Goal: Task Accomplishment & Management: Use online tool/utility

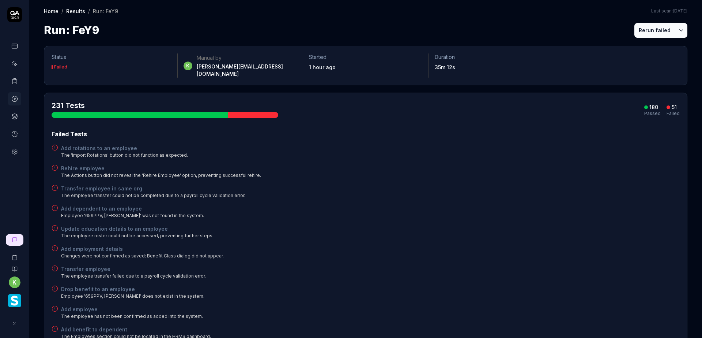
click at [643, 31] on button "Rerun failed" at bounding box center [655, 30] width 41 height 15
click at [644, 30] on button "Rerun failed" at bounding box center [655, 30] width 41 height 15
click at [645, 26] on button "Rerun failed" at bounding box center [655, 30] width 41 height 15
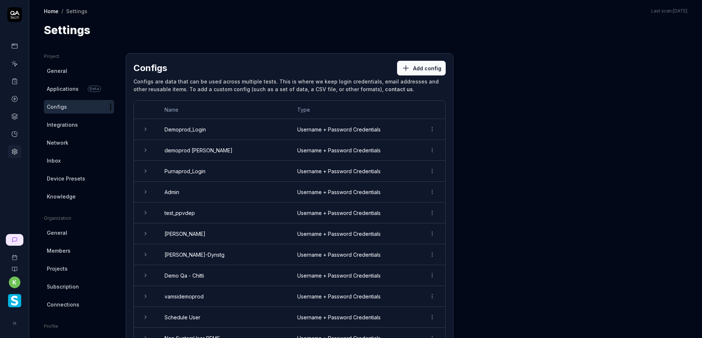
click at [14, 60] on link at bounding box center [14, 63] width 13 height 13
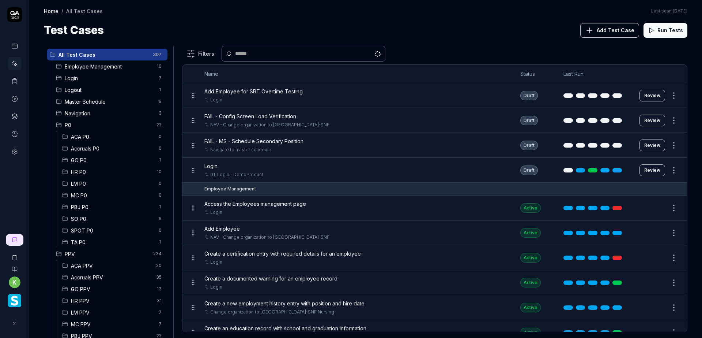
click at [286, 167] on div "Login" at bounding box center [355, 166] width 302 height 8
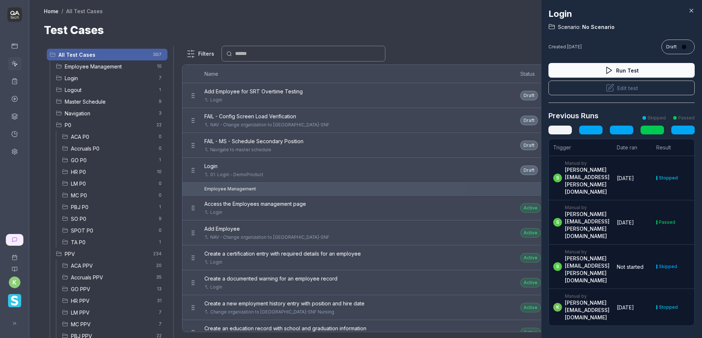
click at [639, 86] on button "Edit test" at bounding box center [622, 87] width 146 height 15
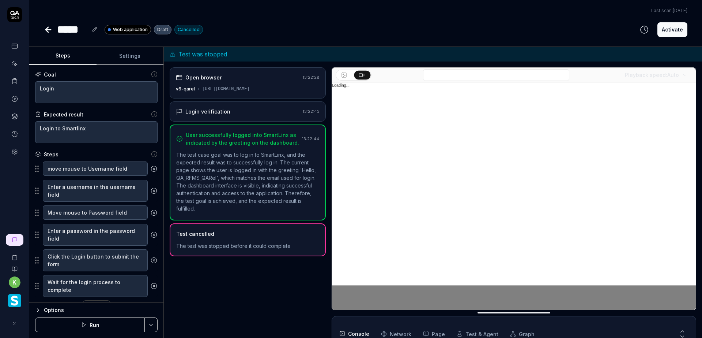
scroll to position [74, 0]
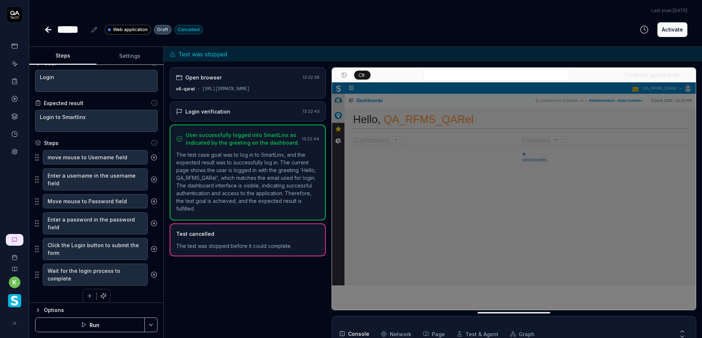
scroll to position [17, 0]
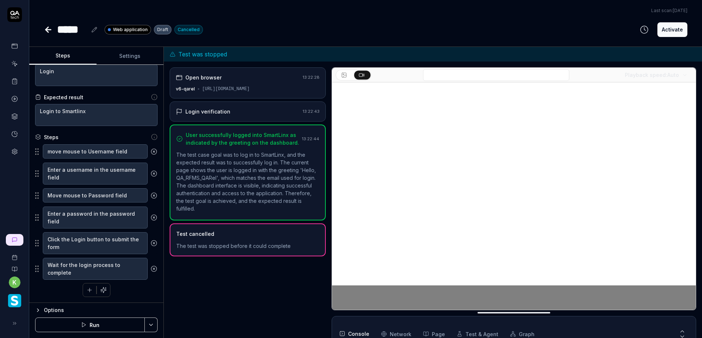
click at [126, 61] on button "Settings" at bounding box center [130, 56] width 67 height 18
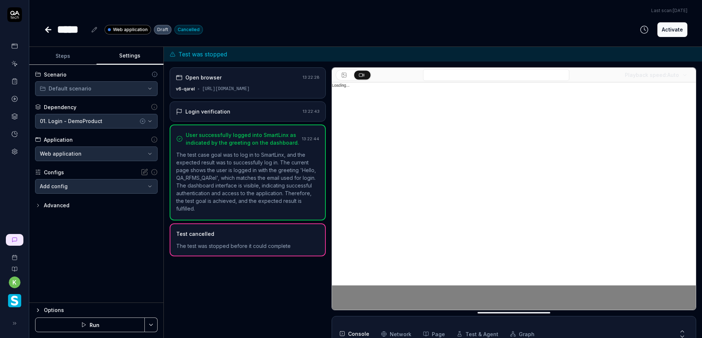
click at [96, 184] on body "**********" at bounding box center [351, 169] width 702 height 338
click at [252, 19] on html "**********" at bounding box center [351, 169] width 702 height 338
click at [48, 30] on icon at bounding box center [48, 30] width 5 height 0
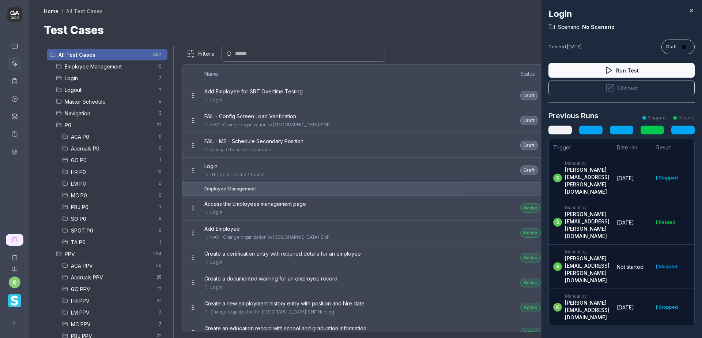
click at [471, 41] on div at bounding box center [351, 169] width 702 height 338
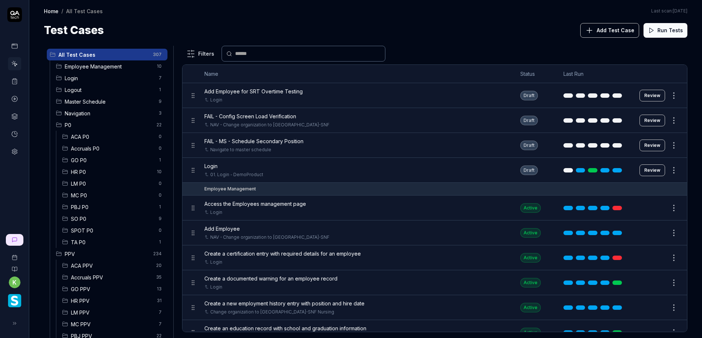
click at [109, 75] on span "Login" at bounding box center [110, 78] width 90 height 8
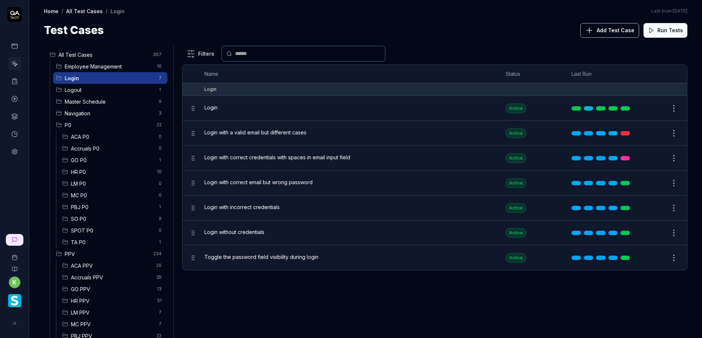
click at [260, 103] on div "Login" at bounding box center [347, 108] width 287 height 16
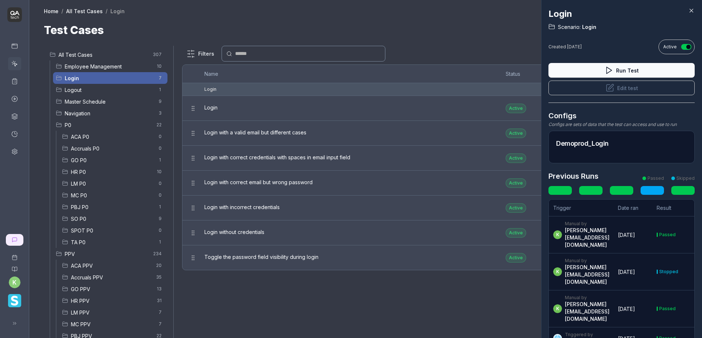
click at [232, 23] on div at bounding box center [351, 169] width 702 height 338
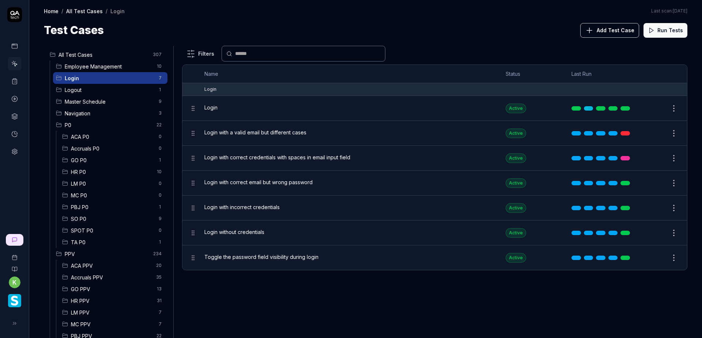
click at [97, 265] on span "ACA PPV" at bounding box center [111, 265] width 81 height 8
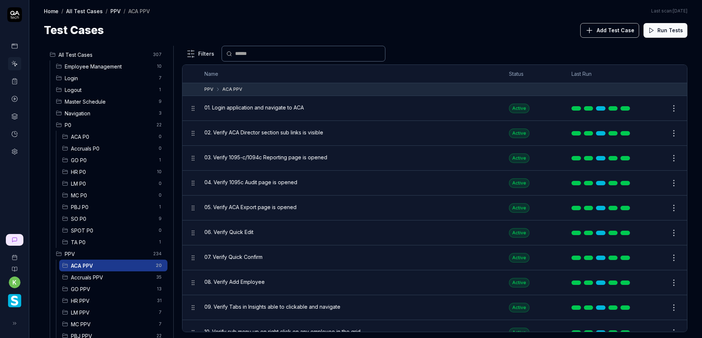
click at [648, 109] on button "Edit" at bounding box center [657, 108] width 18 height 12
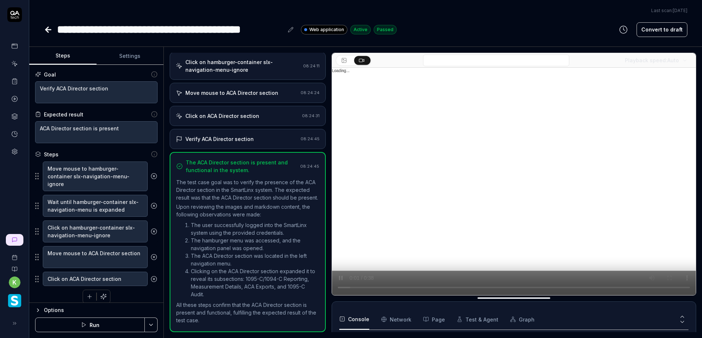
scroll to position [80, 0]
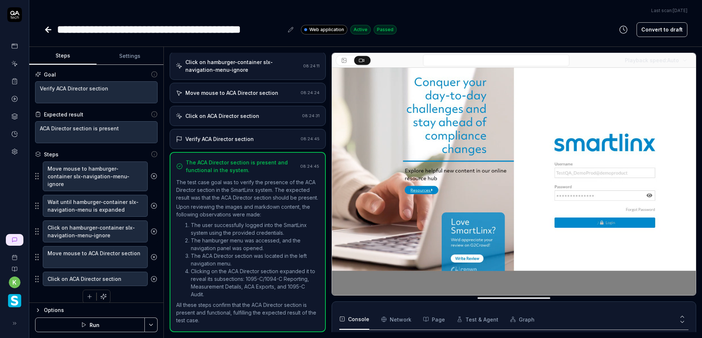
click at [129, 61] on button "Settings" at bounding box center [130, 56] width 67 height 18
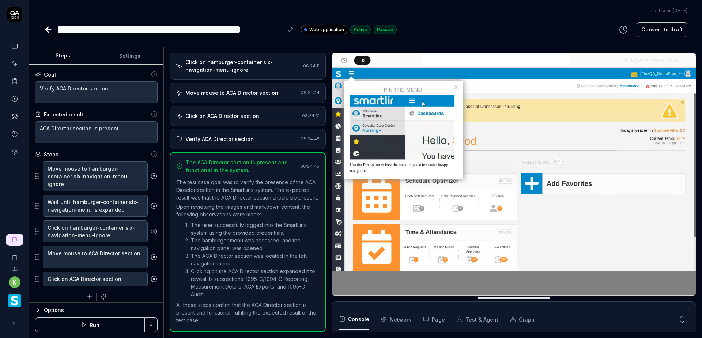
click at [69, 54] on button "Steps" at bounding box center [62, 56] width 67 height 18
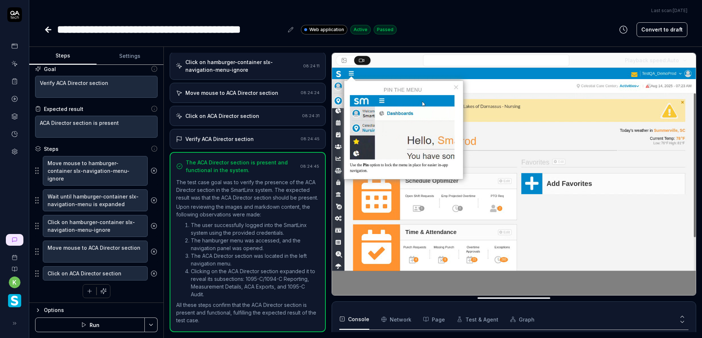
scroll to position [7, 0]
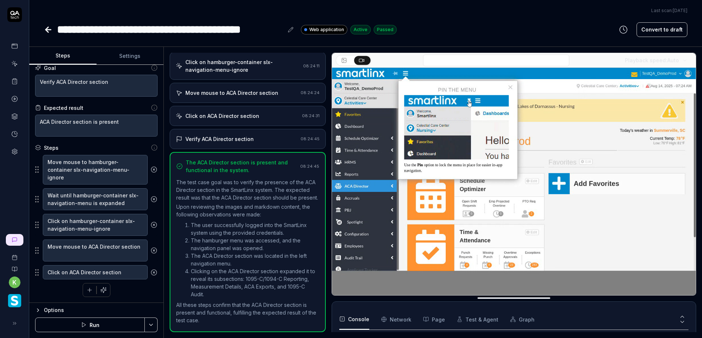
click at [49, 28] on icon at bounding box center [48, 29] width 9 height 9
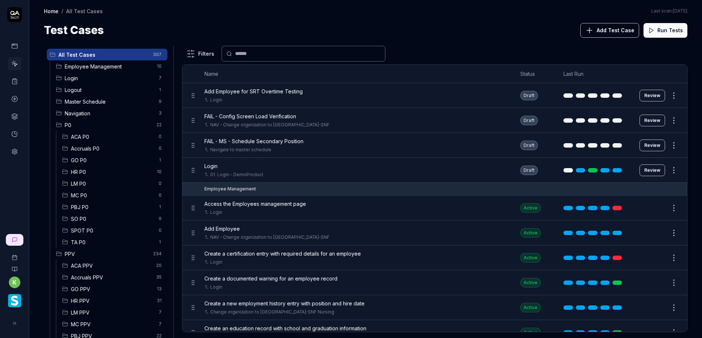
click at [103, 276] on span "Accruals PPV" at bounding box center [111, 277] width 81 height 8
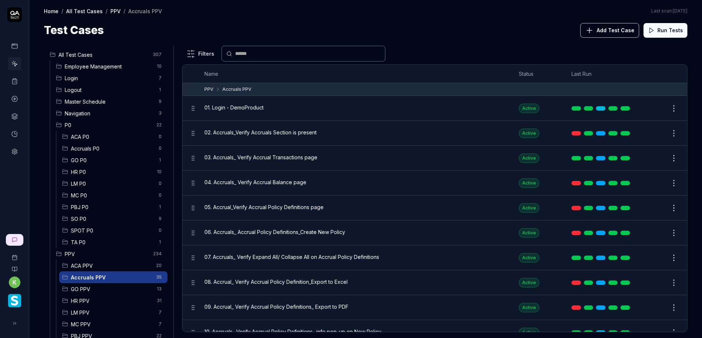
click at [651, 129] on button "Edit" at bounding box center [657, 133] width 18 height 12
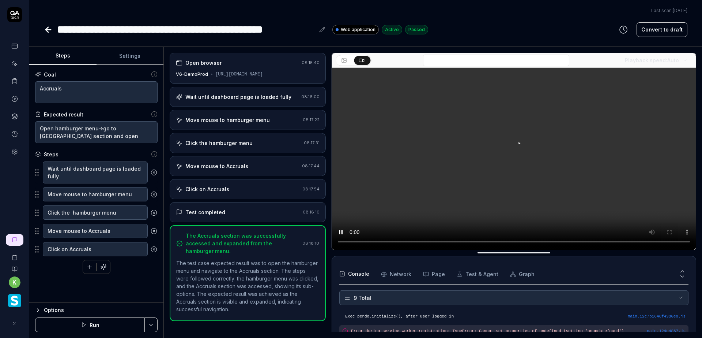
scroll to position [144, 0]
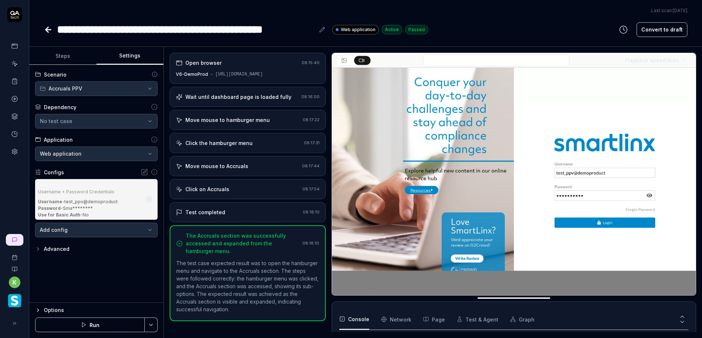
click at [121, 56] on button "Settings" at bounding box center [130, 56] width 67 height 18
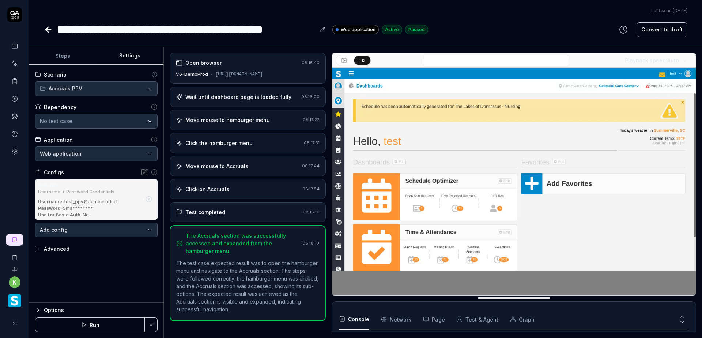
click at [61, 58] on button "Steps" at bounding box center [62, 56] width 67 height 18
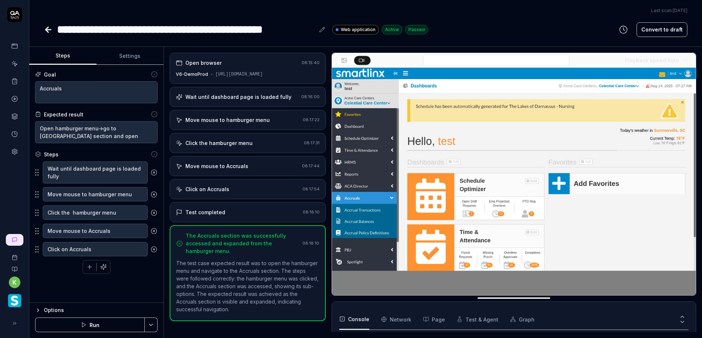
click at [47, 30] on icon at bounding box center [47, 29] width 3 height 5
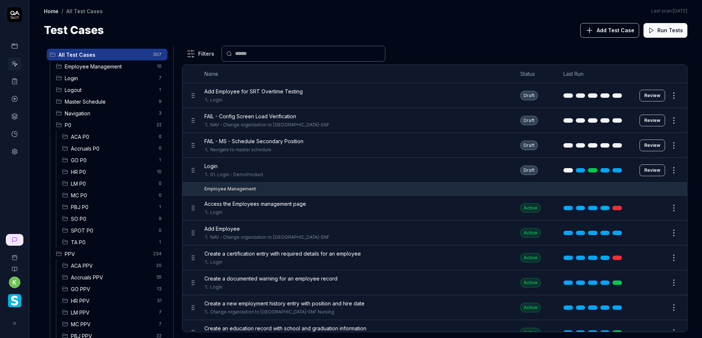
click at [93, 291] on span "GO PPV" at bounding box center [112, 289] width 82 height 8
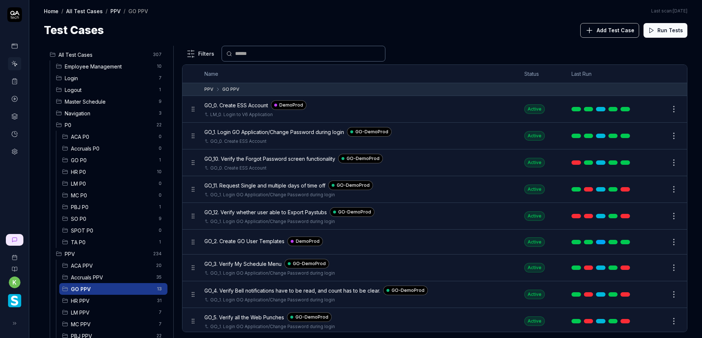
click at [648, 137] on button "Edit" at bounding box center [657, 136] width 18 height 12
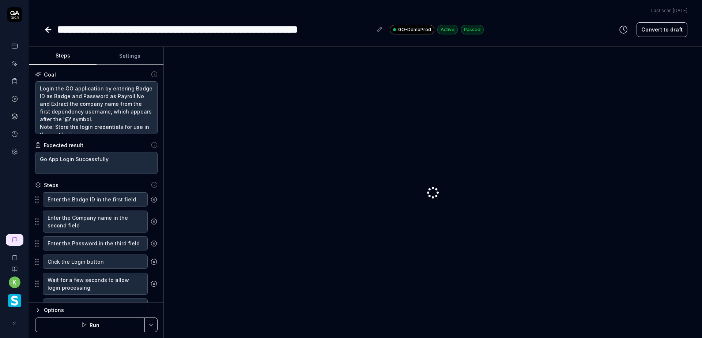
click at [134, 56] on button "Settings" at bounding box center [130, 56] width 67 height 18
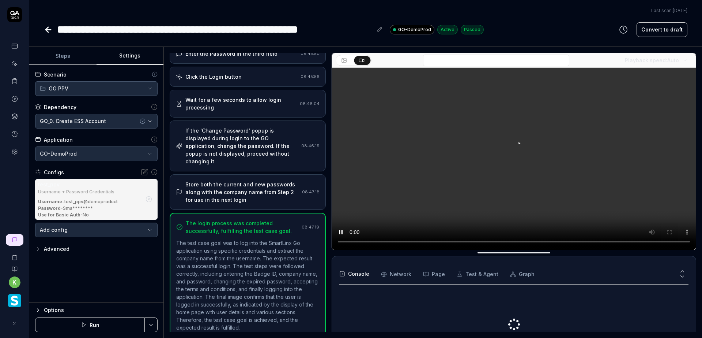
scroll to position [97, 0]
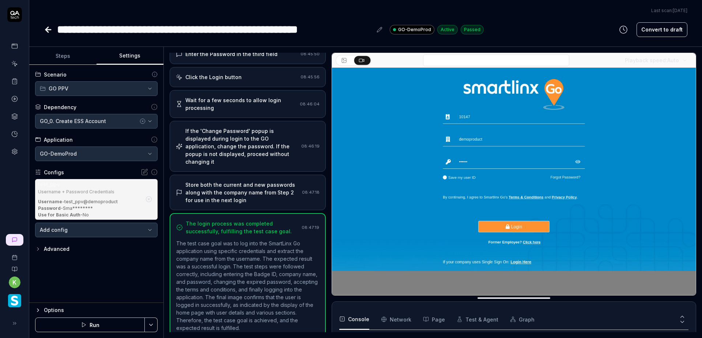
click at [46, 30] on icon at bounding box center [48, 30] width 5 height 0
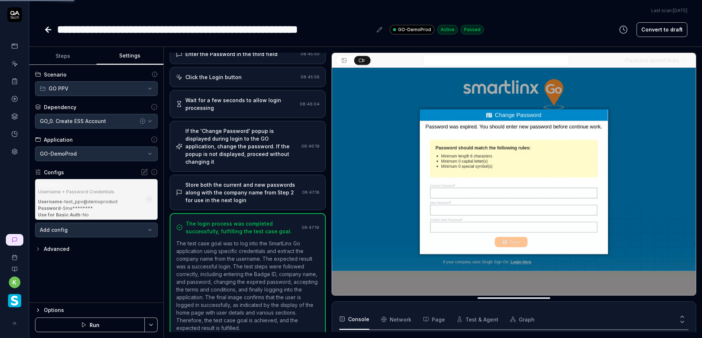
scroll to position [237, 0]
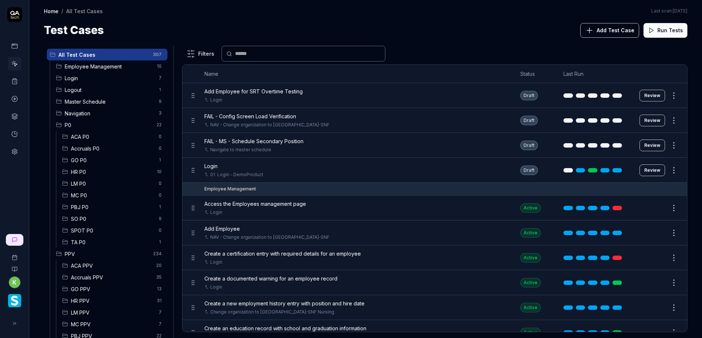
scroll to position [97, 0]
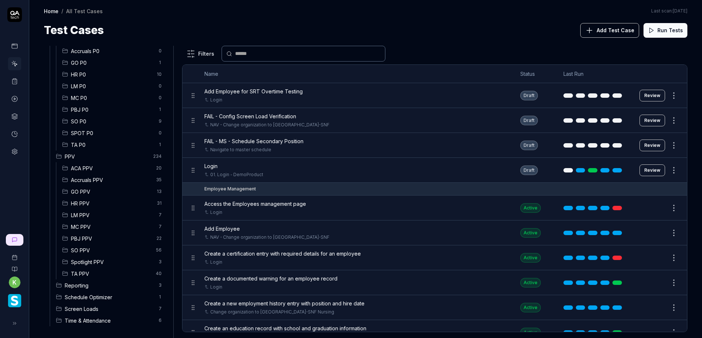
click at [78, 203] on span "HR PPV" at bounding box center [112, 203] width 82 height 8
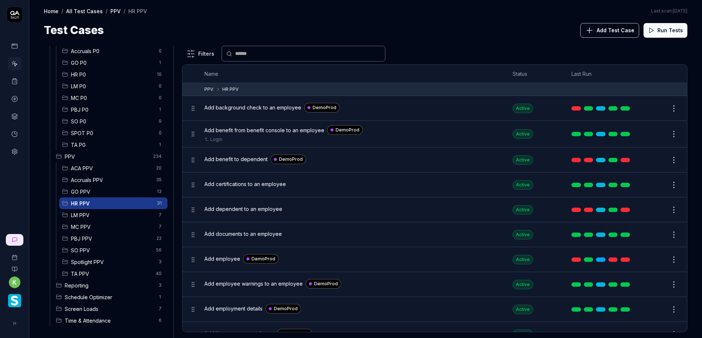
click at [648, 185] on button "Edit" at bounding box center [657, 185] width 18 height 12
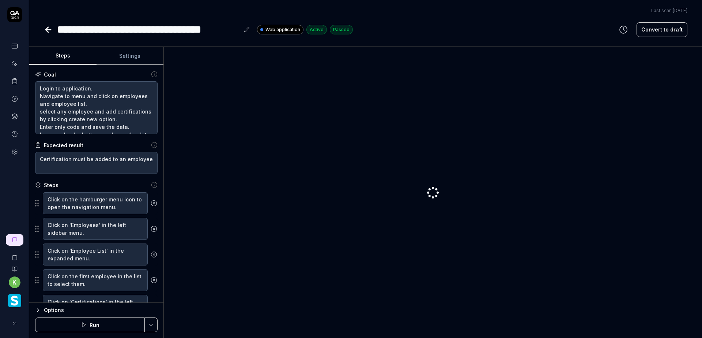
click at [124, 60] on button "Settings" at bounding box center [130, 56] width 67 height 18
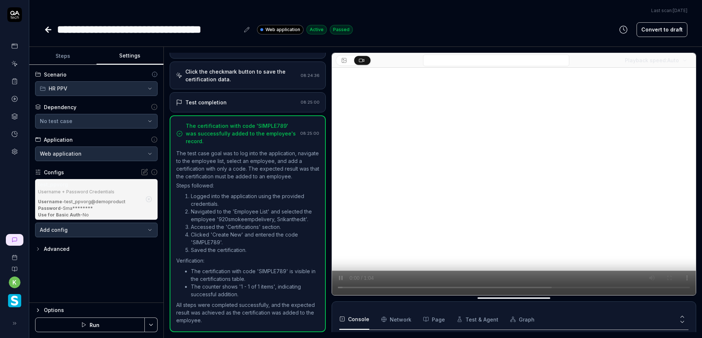
scroll to position [150, 0]
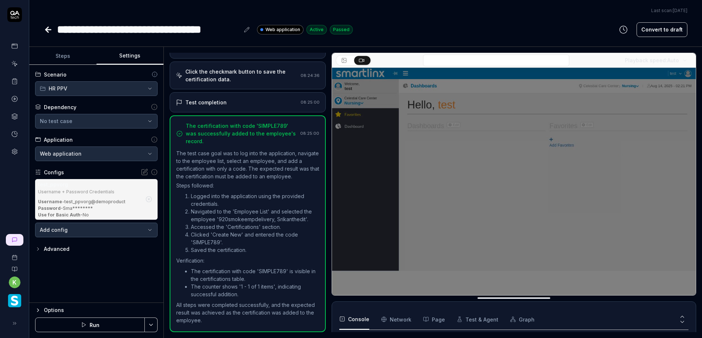
click at [49, 31] on icon at bounding box center [48, 29] width 9 height 9
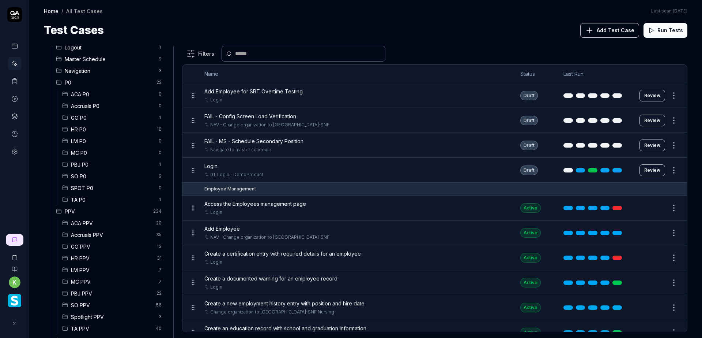
scroll to position [73, 0]
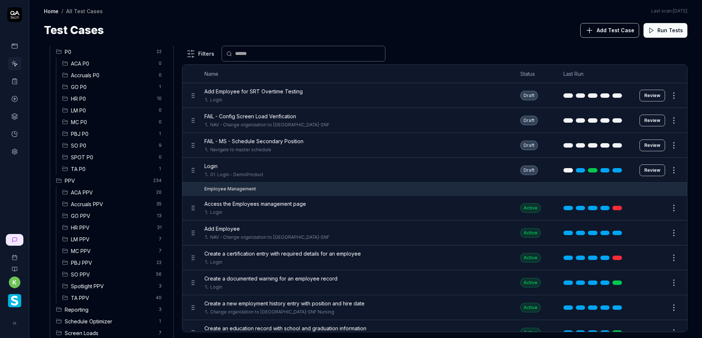
click at [97, 265] on span "PBJ PPV" at bounding box center [111, 263] width 81 height 8
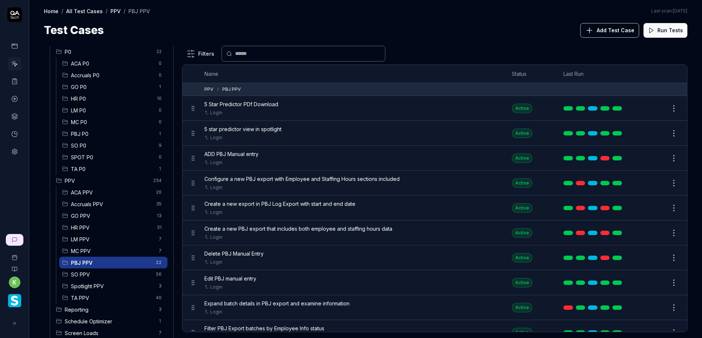
click at [408, 230] on div "Create a new PBJ export that includes both employee and staffing hours data" at bounding box center [350, 229] width 293 height 8
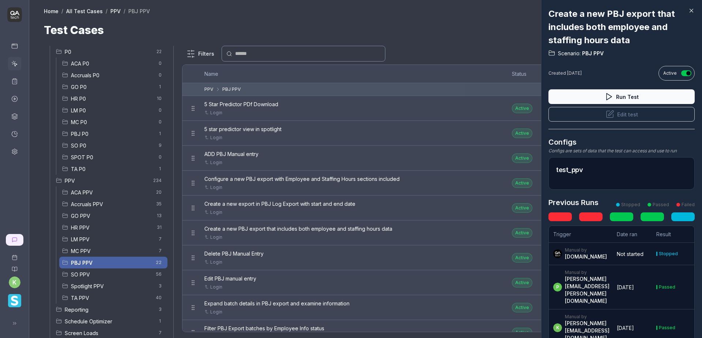
drag, startPoint x: 486, startPoint y: 43, endPoint x: 490, endPoint y: 46, distance: 4.2
click at [486, 43] on div at bounding box center [351, 169] width 702 height 338
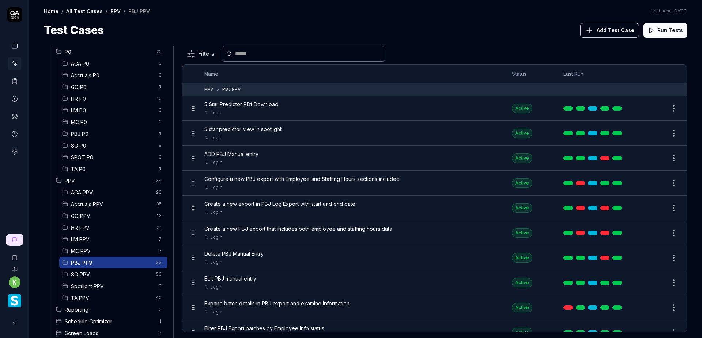
click at [652, 157] on button "Edit" at bounding box center [657, 158] width 18 height 12
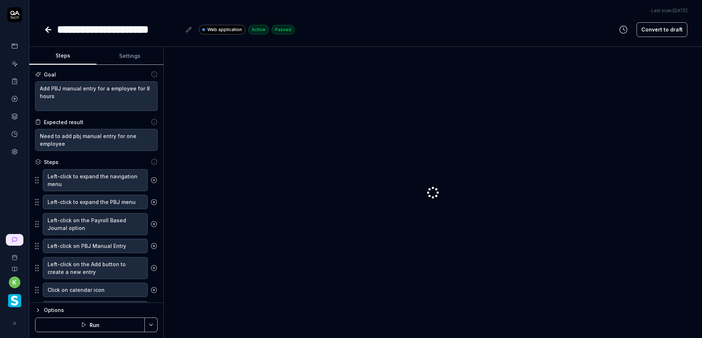
type textarea "*"
click at [124, 56] on button "Settings" at bounding box center [130, 56] width 67 height 18
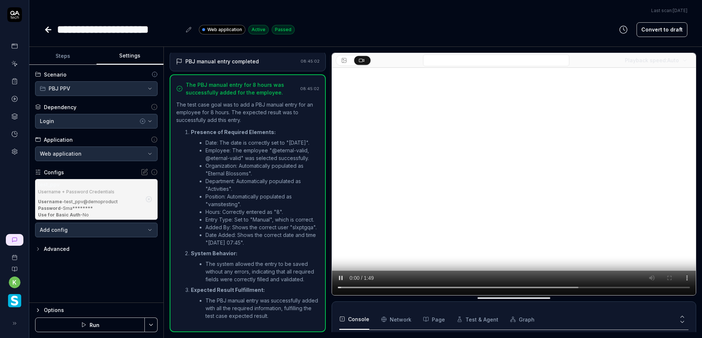
scroll to position [398, 0]
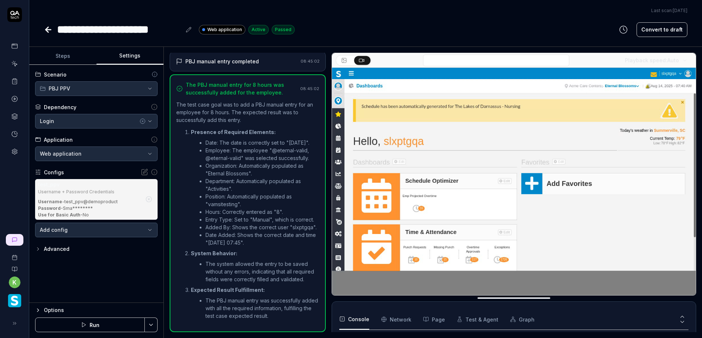
click at [48, 32] on icon at bounding box center [47, 29] width 3 height 5
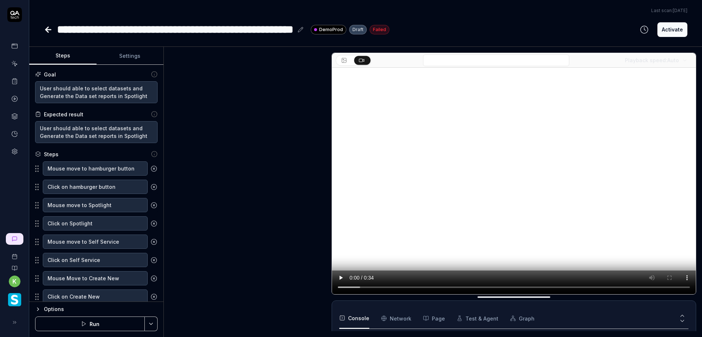
type textarea "*"
